Goal: Complete application form: Complete application form

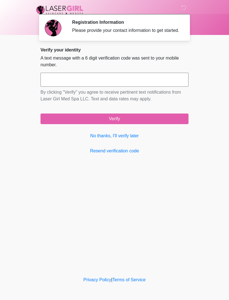
click at [131, 139] on link "No thanks, I'll verify later" at bounding box center [115, 135] width 148 height 7
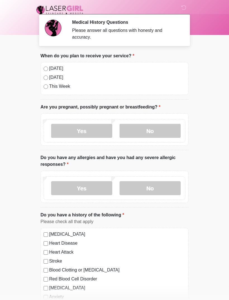
click at [164, 127] on label "No" at bounding box center [150, 131] width 61 height 14
click at [87, 188] on label "Yes" at bounding box center [81, 188] width 61 height 14
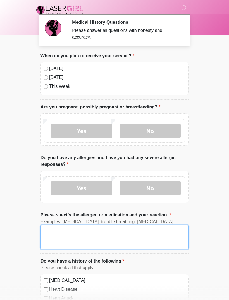
click at [132, 232] on textarea "Please specify the allergen or medication and your reaction." at bounding box center [115, 237] width 148 height 24
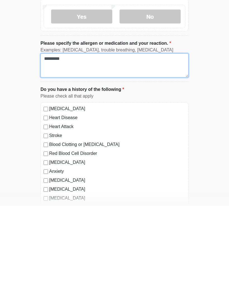
scroll to position [79, 0]
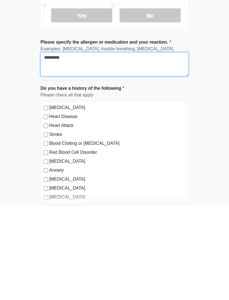
type textarea "*********"
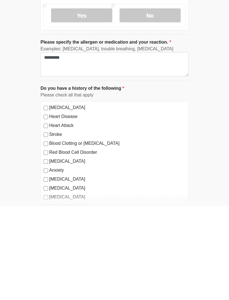
click at [43, 210] on div "[MEDICAL_DATA] Heart Disease Heart Attack Stroke Blood Clotting or [MEDICAL_DAT…" at bounding box center [115, 251] width 148 height 113
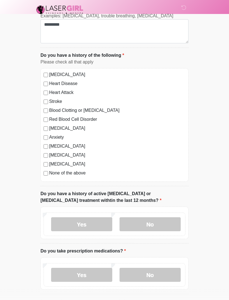
click at [168, 227] on label "No" at bounding box center [150, 224] width 61 height 14
click at [86, 276] on label "Yes" at bounding box center [81, 275] width 61 height 14
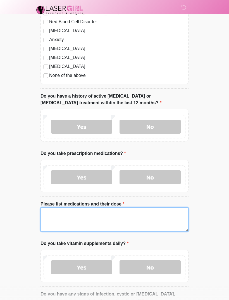
click at [140, 217] on textarea "Please list medications and their dose" at bounding box center [115, 219] width 148 height 24
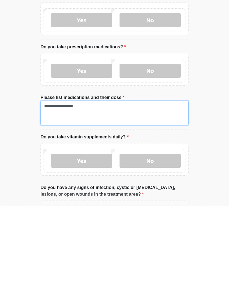
type textarea "**********"
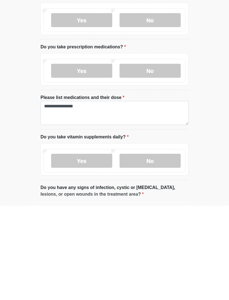
click at [158, 248] on label "No" at bounding box center [150, 255] width 61 height 14
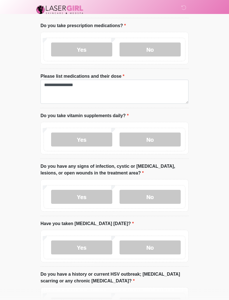
scroll to position [431, 0]
click at [167, 199] on label "No" at bounding box center [150, 196] width 61 height 14
click at [163, 248] on label "No" at bounding box center [150, 247] width 61 height 14
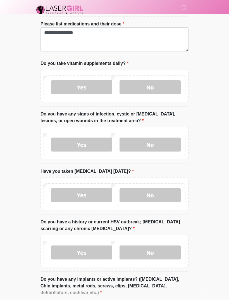
scroll to position [488, 0]
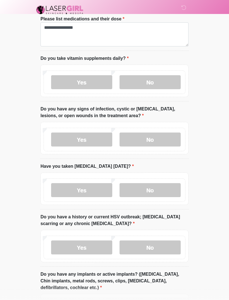
click at [165, 250] on label "No" at bounding box center [150, 247] width 61 height 14
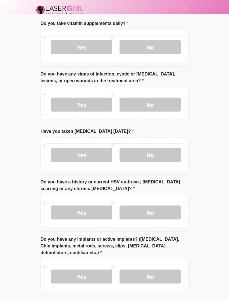
scroll to position [545, 0]
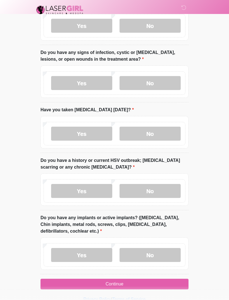
click at [94, 253] on label "Yes" at bounding box center [81, 255] width 61 height 14
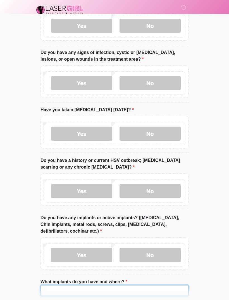
click at [114, 291] on input "What implants do you have and where?" at bounding box center [115, 290] width 148 height 11
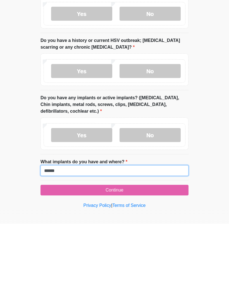
type input "******"
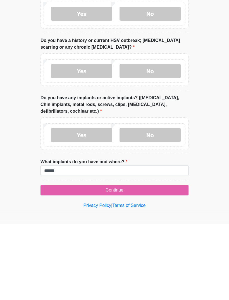
click at [169, 261] on button "Continue" at bounding box center [115, 266] width 148 height 11
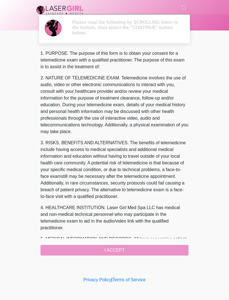
scroll to position [0, 0]
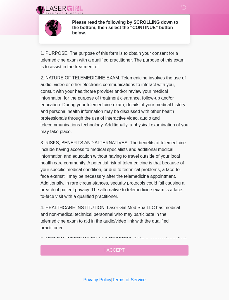
click at [163, 249] on div "1. PURPOSE. The purpose of this form is to obtain your consent for a telemedici…" at bounding box center [115, 152] width 148 height 205
click at [155, 250] on div "1. PURPOSE. The purpose of this form is to obtain your consent for a telemedici…" at bounding box center [115, 152] width 148 height 205
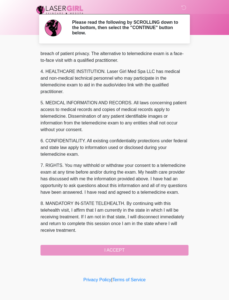
scroll to position [149, 0]
click at [125, 251] on button "I ACCEPT" at bounding box center [115, 250] width 148 height 11
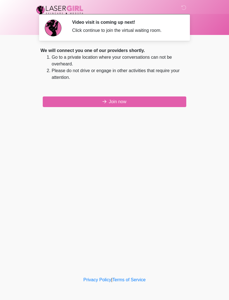
click at [152, 99] on button "Join now" at bounding box center [115, 101] width 144 height 11
